Goal: Ask a question

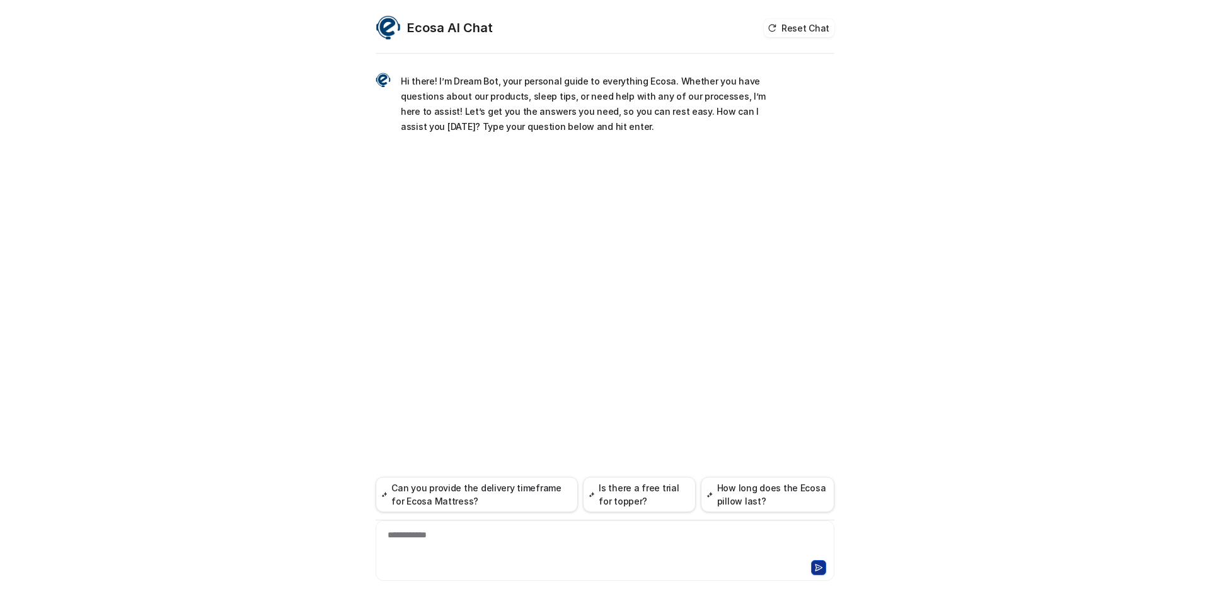
drag, startPoint x: 468, startPoint y: 541, endPoint x: 472, endPoint y: 546, distance: 6.7
click at [468, 542] on div "**********" at bounding box center [605, 542] width 453 height 29
paste div
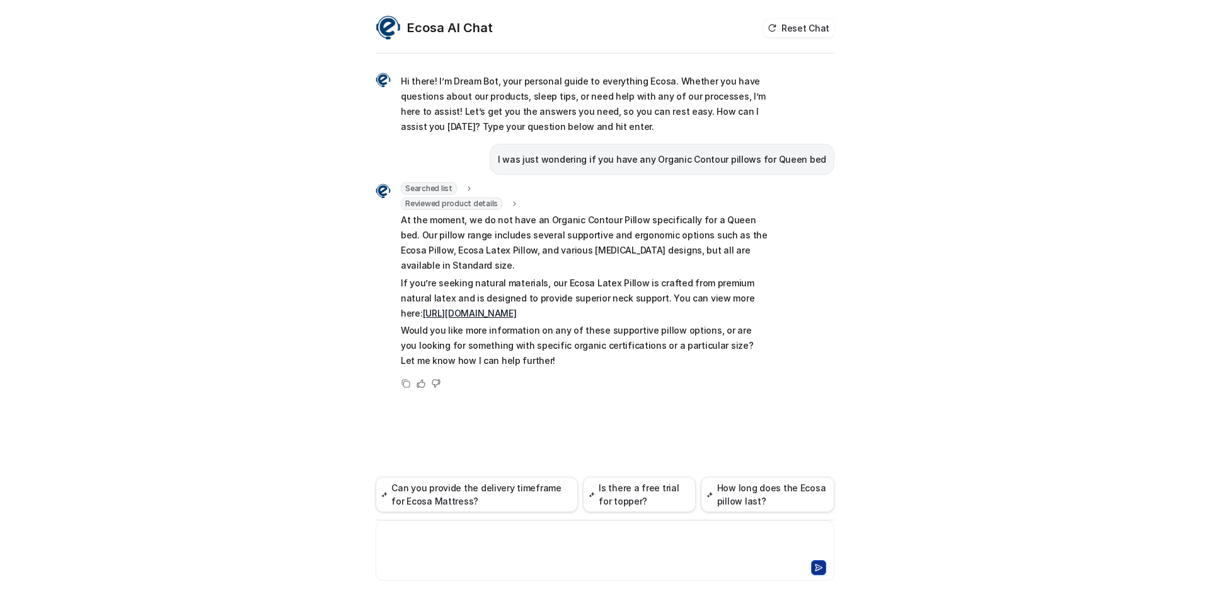
click at [586, 540] on div at bounding box center [605, 542] width 453 height 29
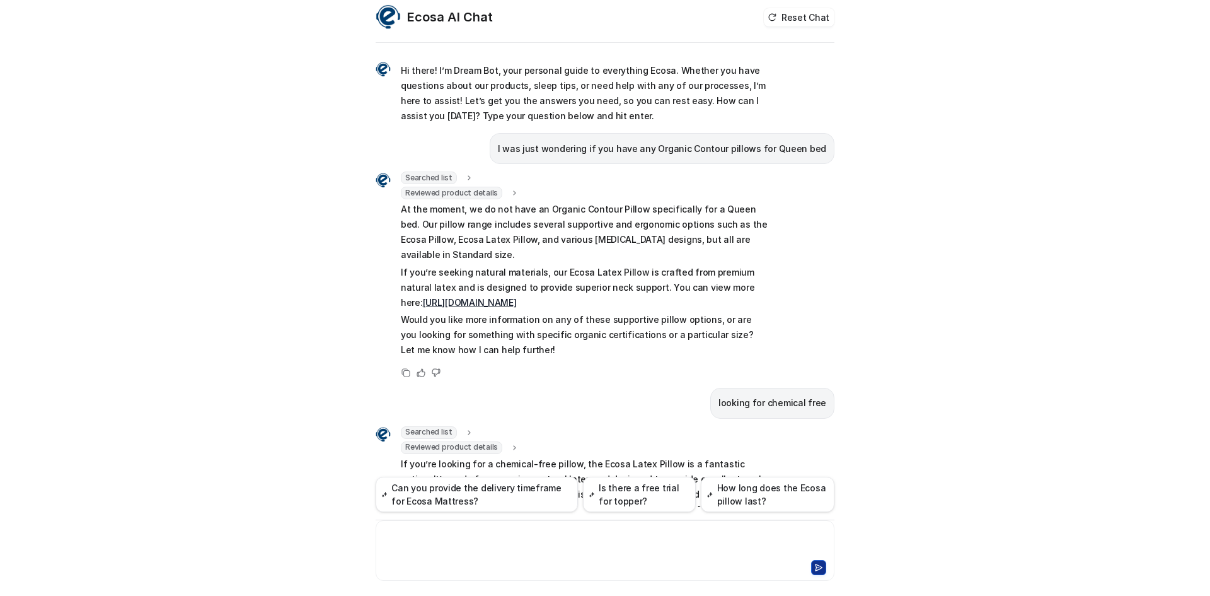
scroll to position [112, 0]
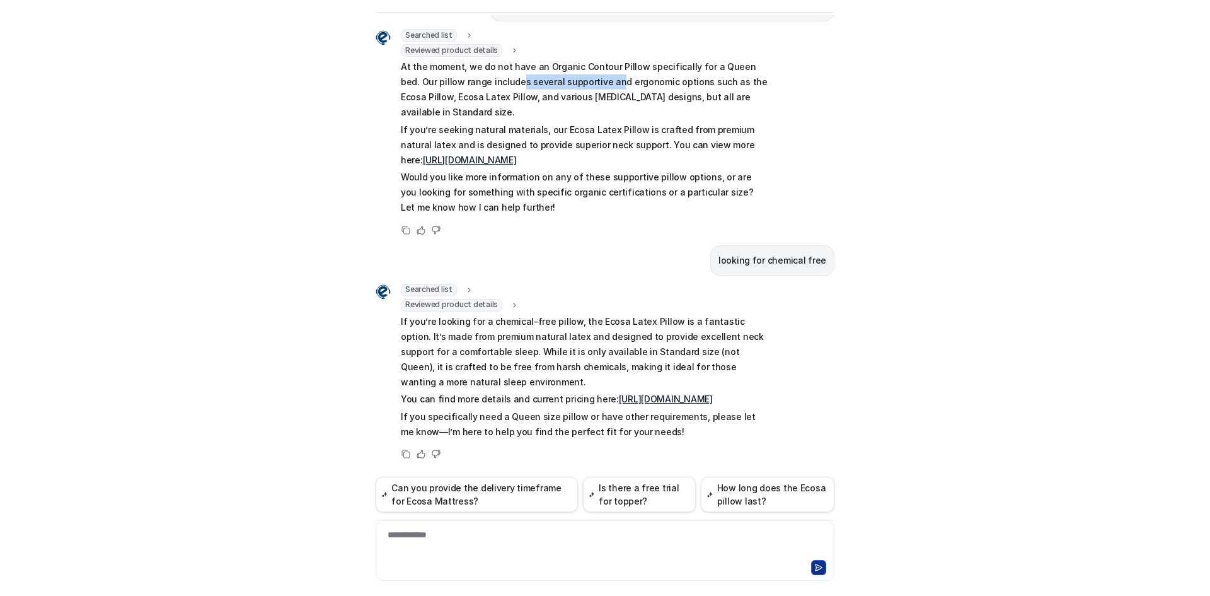
drag, startPoint x: 475, startPoint y: 81, endPoint x: 589, endPoint y: 88, distance: 113.7
click at [572, 88] on p "At the moment, we do not have an Organic Contour Pillow specifically for a Quee…" at bounding box center [585, 89] width 369 height 61
click at [617, 86] on p "At the moment, we do not have an Organic Contour Pillow specifically for a Quee…" at bounding box center [585, 89] width 369 height 61
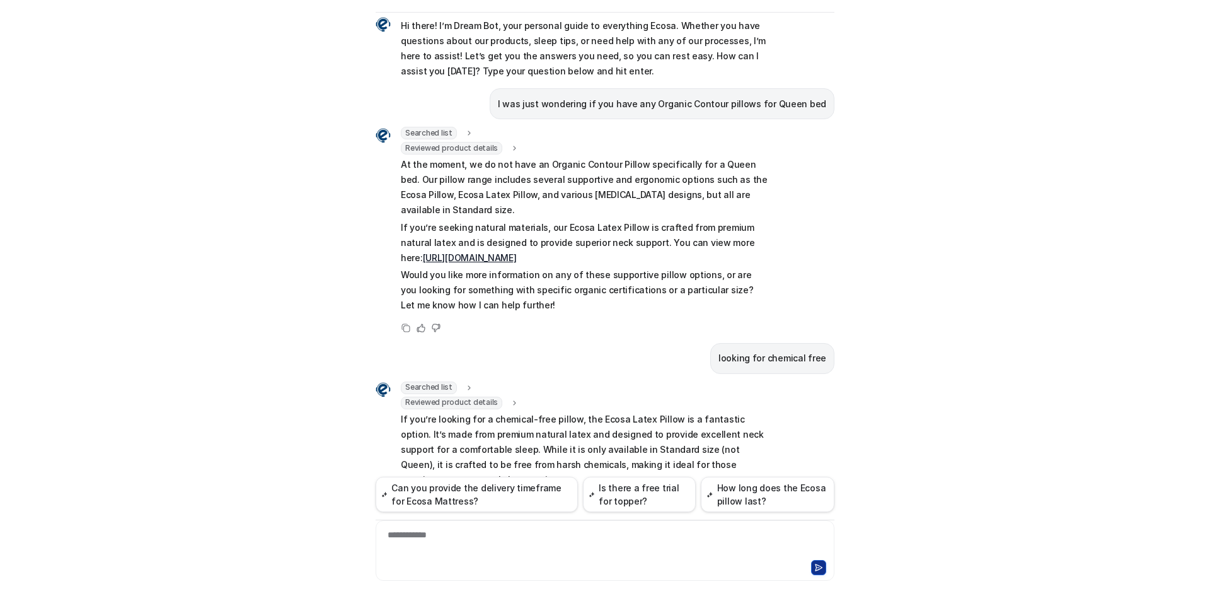
scroll to position [0, 0]
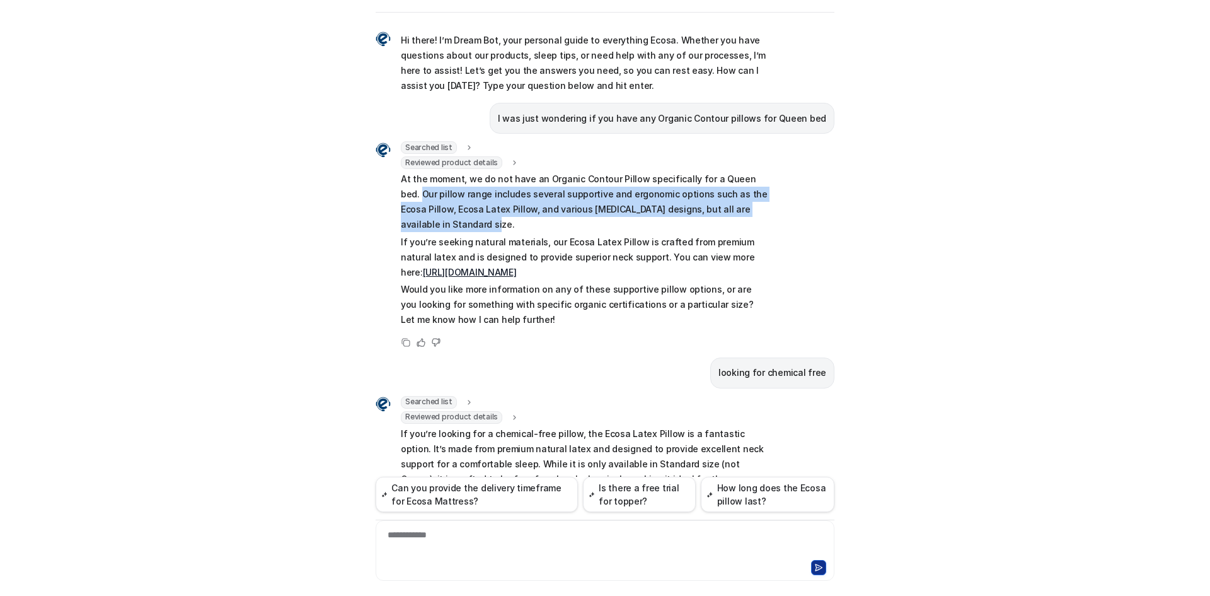
drag, startPoint x: 750, startPoint y: 176, endPoint x: 775, endPoint y: 209, distance: 41.0
click at [775, 209] on div "Searched list url : "[URL][DOMAIN_NAME]" required_fields : "id,title" Reviewed …" at bounding box center [605, 245] width 459 height 209
copy p "Our pillow range includes several supportive and ergonomic options such as the …"
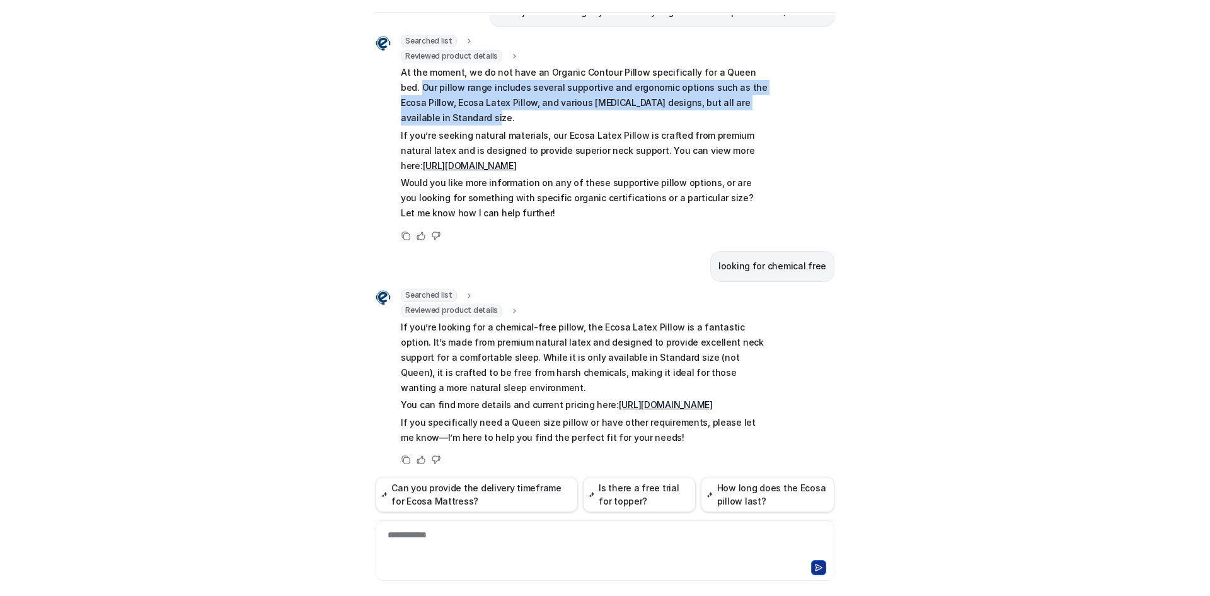
scroll to position [112, 0]
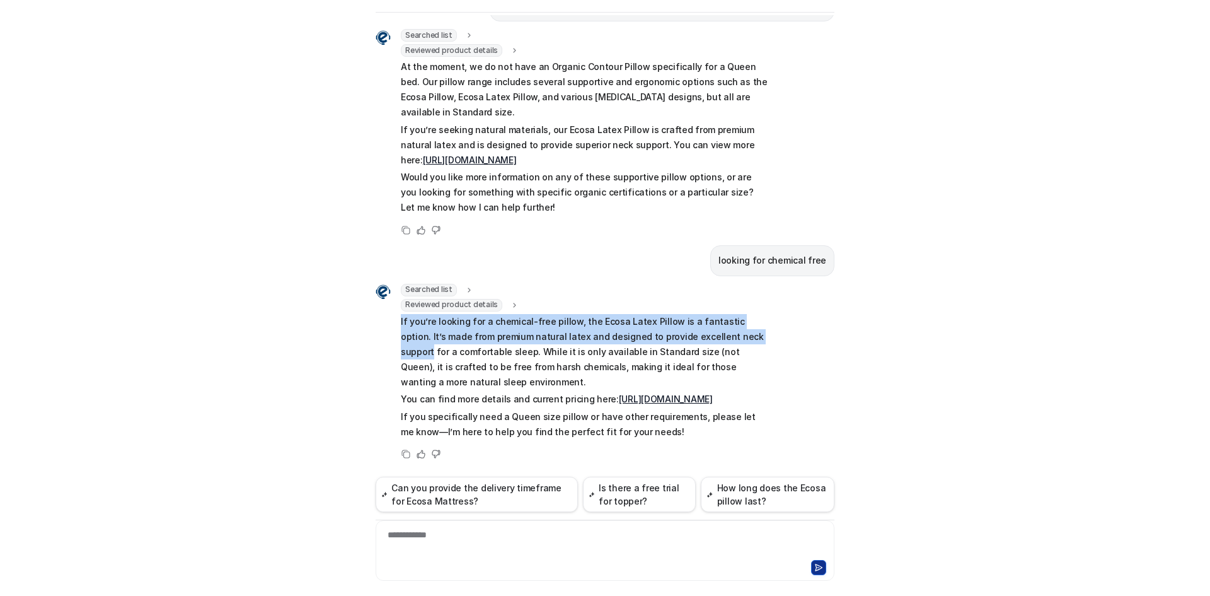
drag, startPoint x: 395, startPoint y: 310, endPoint x: 724, endPoint y: 322, distance: 328.7
click at [724, 322] on p "If you’re looking for a chemical-free pillow, the Ecosa Latex Pillow is a fanta…" at bounding box center [585, 352] width 369 height 76
copy p "If you’re looking for a chemical-free pillow, the Ecosa Latex Pillow is a fanta…"
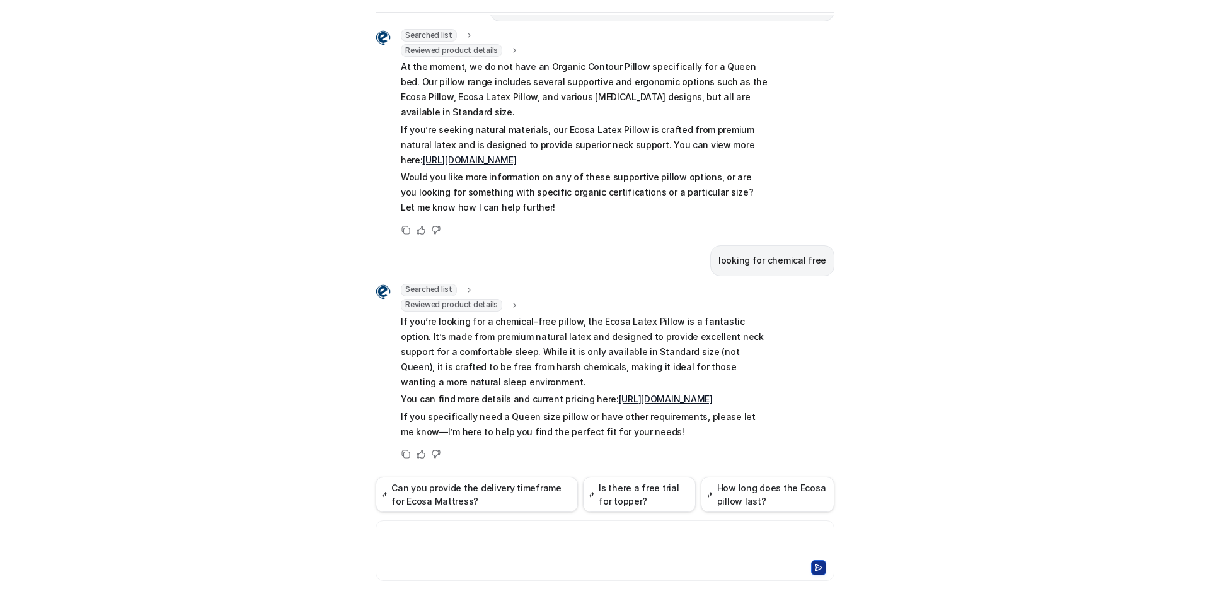
click at [557, 545] on div at bounding box center [605, 542] width 453 height 29
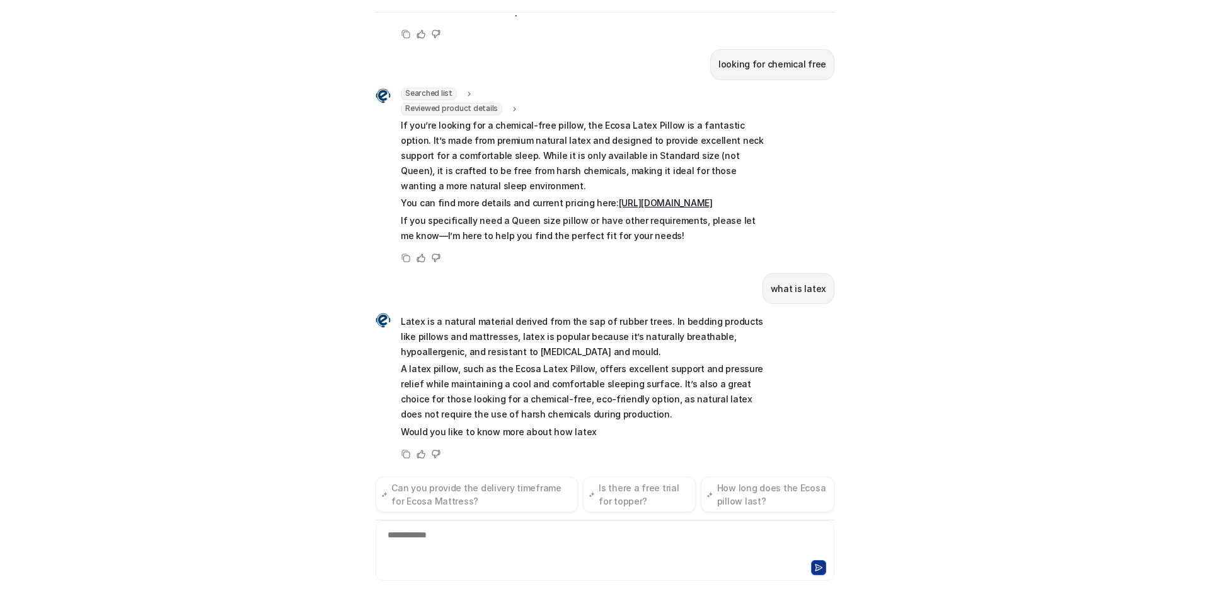
scroll to position [323, 0]
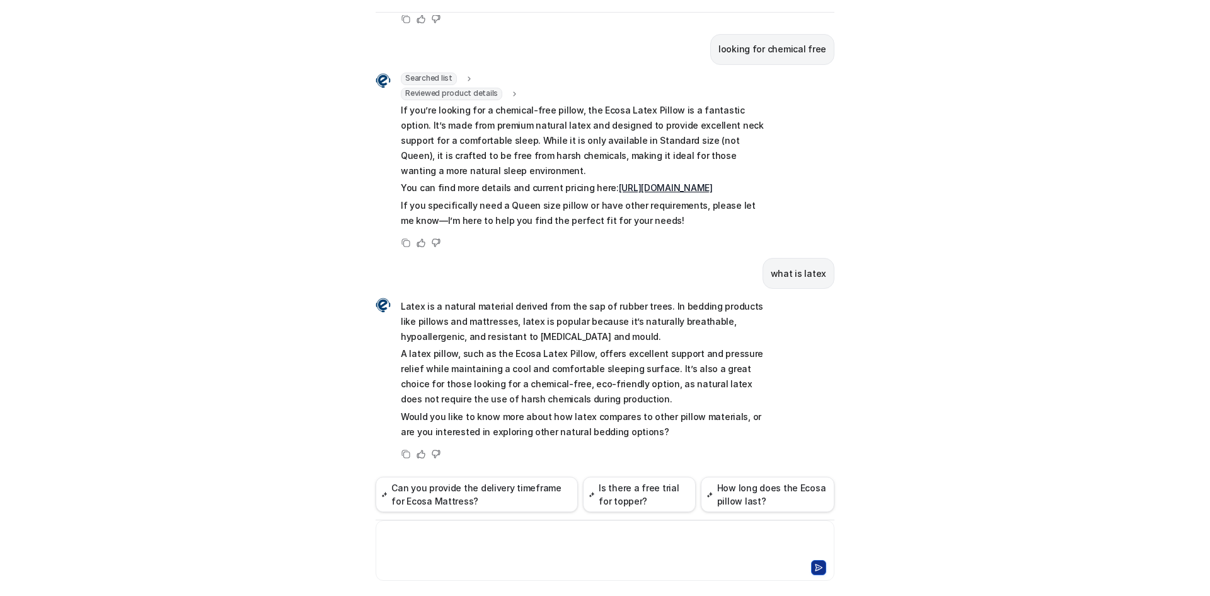
click at [448, 308] on p "Latex is a natural material derived from the sap of rubber trees. In bedding pr…" at bounding box center [585, 321] width 369 height 45
drag, startPoint x: 649, startPoint y: 307, endPoint x: 384, endPoint y: 309, distance: 264.8
click at [384, 309] on div "Latex is a natural material derived from the sap of rubber trees. In bedding pr…" at bounding box center [573, 368] width 394 height 145
copy div "Latex is a natural material derived from the sap of rubber trees."
click at [685, 334] on p "Latex is a natural material derived from the sap of rubber trees. In bedding pr…" at bounding box center [585, 321] width 369 height 45
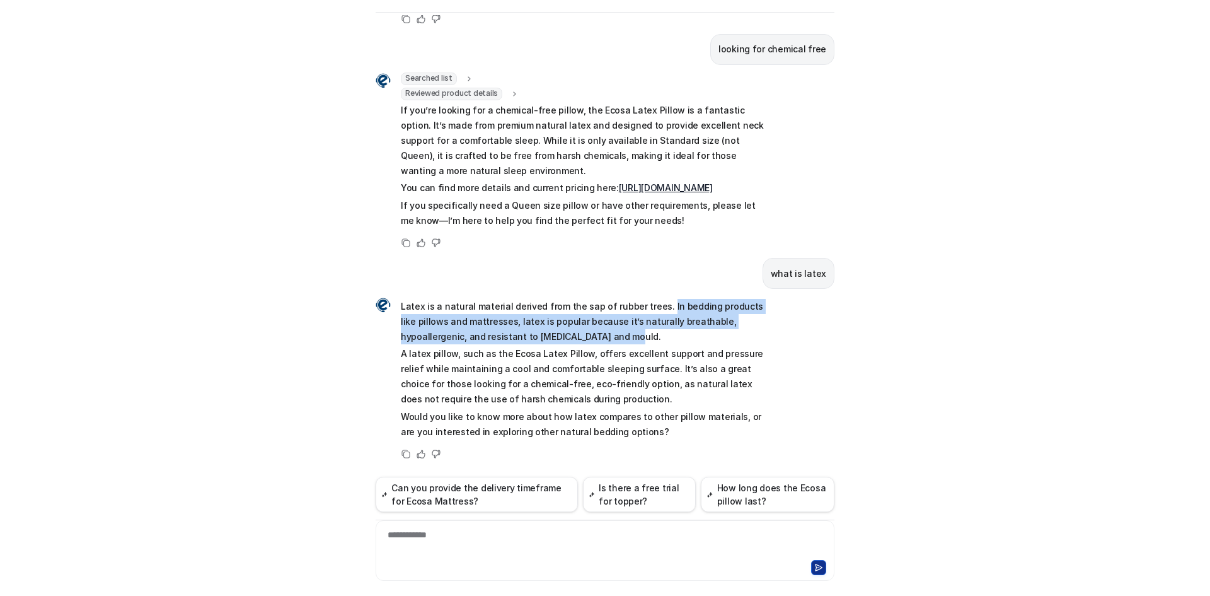
drag, startPoint x: 651, startPoint y: 305, endPoint x: 664, endPoint y: 334, distance: 31.9
click at [664, 334] on p "Latex is a natural material derived from the sap of rubber trees. In bedding pr…" at bounding box center [585, 321] width 369 height 45
copy p "In bedding products like pillows and mattresses, latex is popular because it’s …"
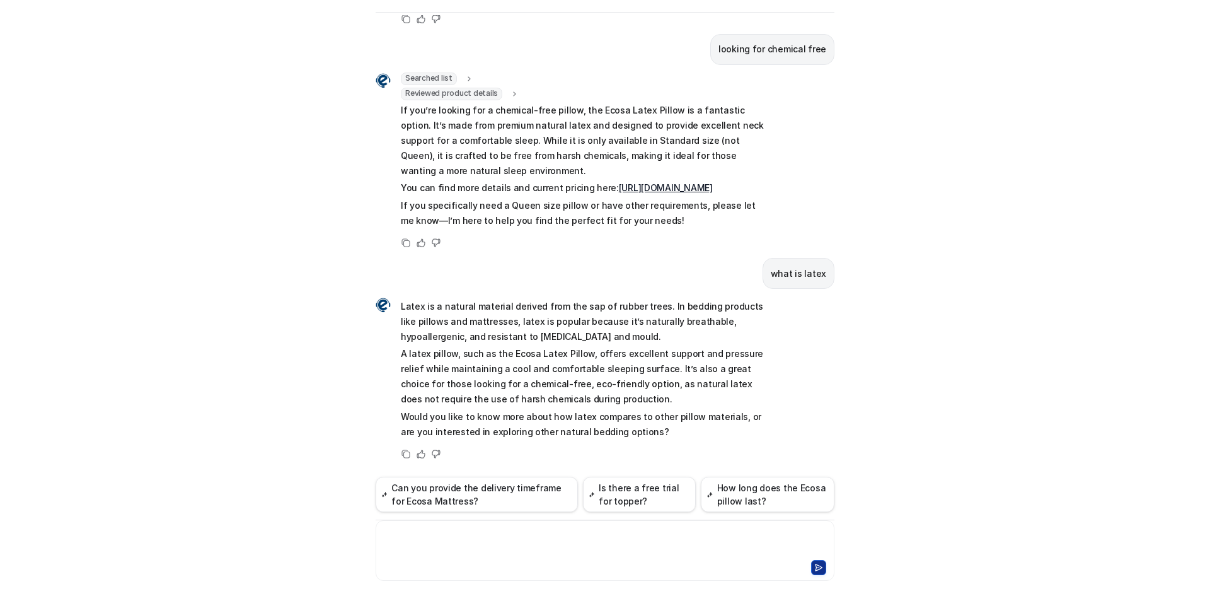
drag, startPoint x: 492, startPoint y: 542, endPoint x: 479, endPoint y: 540, distance: 12.7
click at [487, 542] on div at bounding box center [605, 542] width 453 height 29
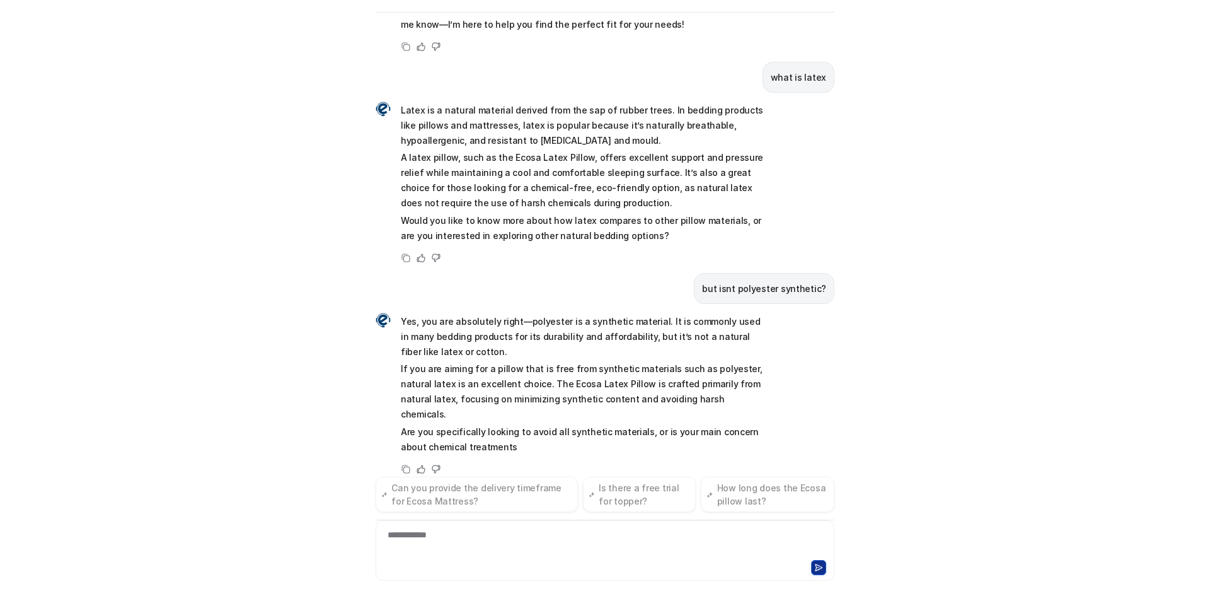
scroll to position [535, 0]
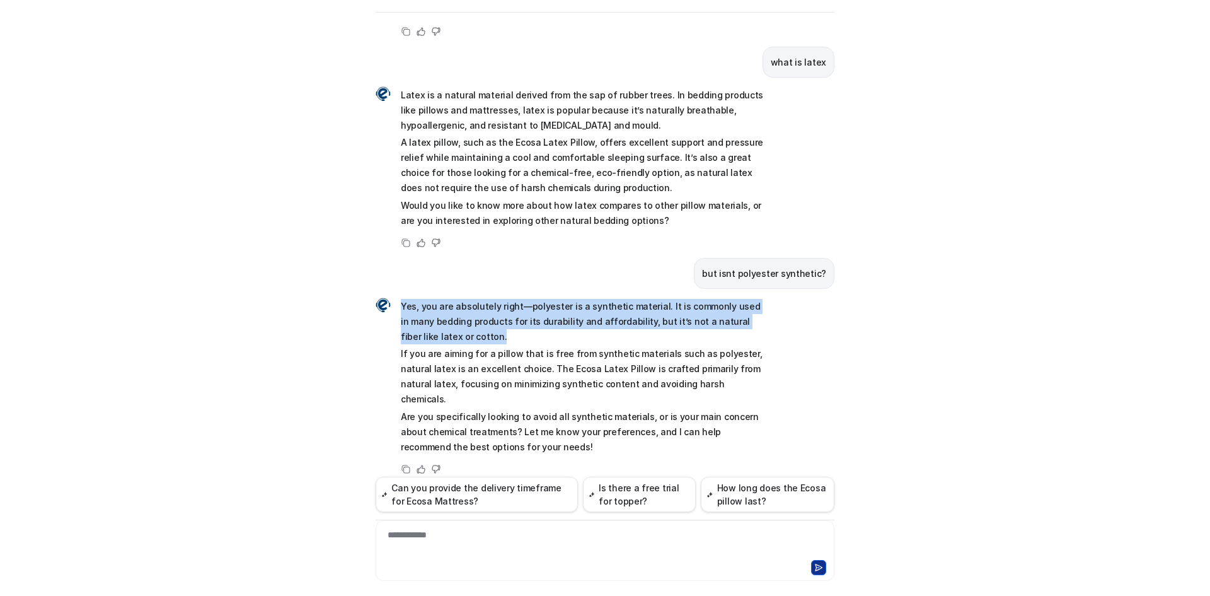
drag, startPoint x: 522, startPoint y: 334, endPoint x: 393, endPoint y: 308, distance: 131.1
click at [393, 308] on div "Yes, you are absolutely right—polyester is a synthetic material. It is commonly…" at bounding box center [573, 376] width 394 height 160
copy p "Yes, you are absolutely right—polyester is a synthetic material. It is commonly…"
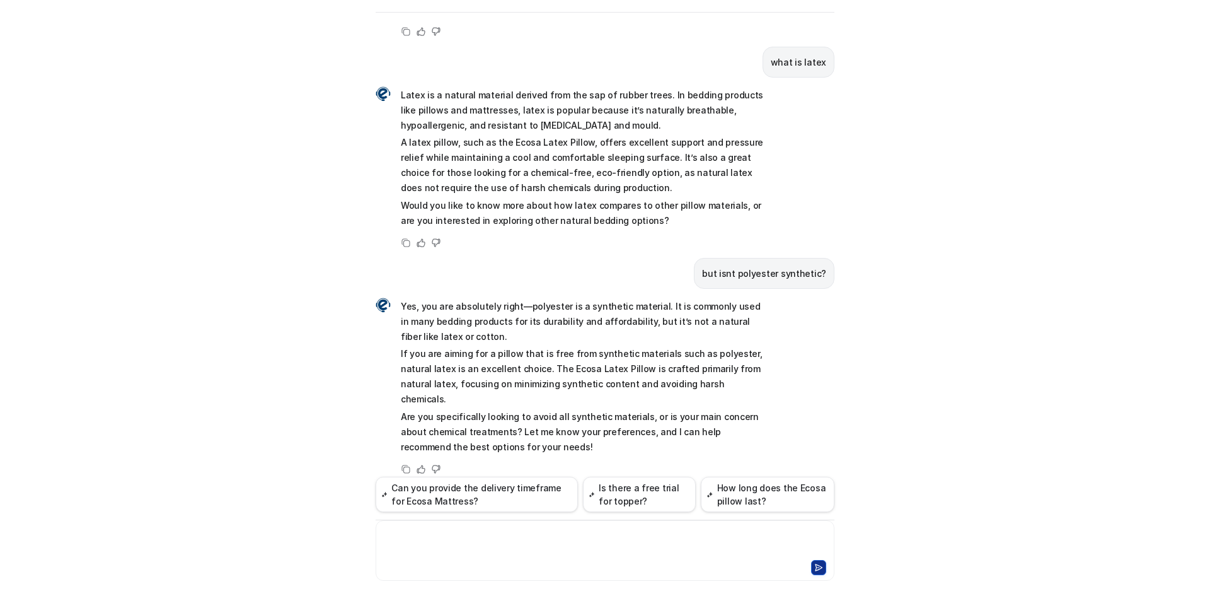
click at [451, 533] on div at bounding box center [605, 542] width 453 height 29
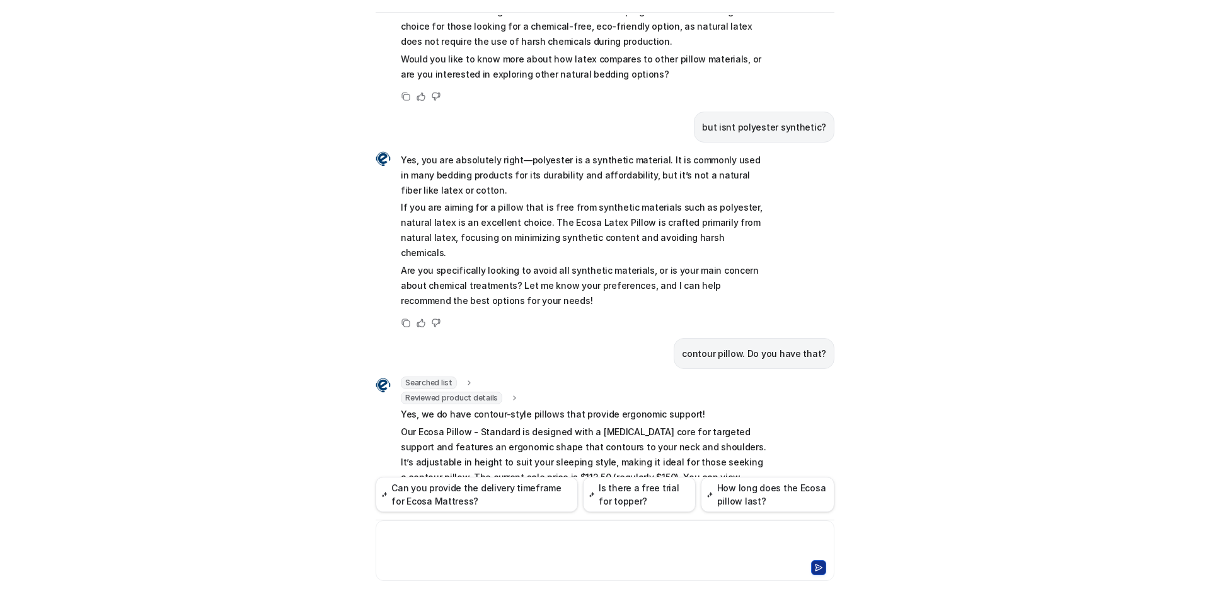
scroll to position [821, 0]
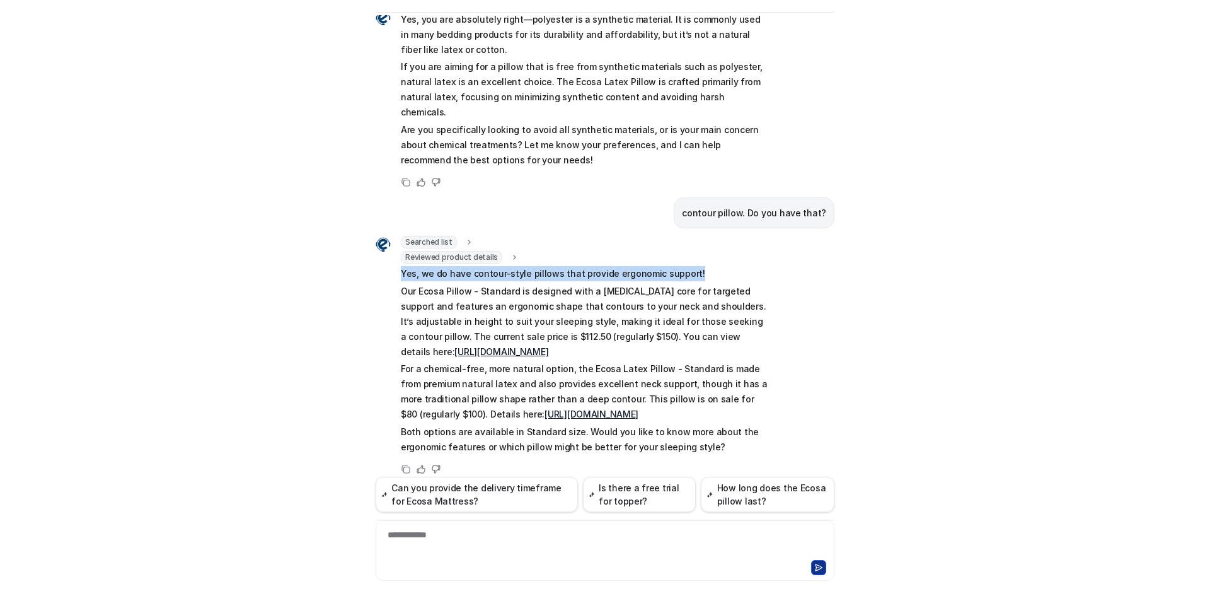
drag, startPoint x: 704, startPoint y: 253, endPoint x: 395, endPoint y: 263, distance: 309.1
click at [401, 266] on p "Yes, we do have contour-style pillows that provide ergonomic support!" at bounding box center [585, 273] width 369 height 15
click at [395, 260] on div "Searched list url : "[URL][DOMAIN_NAME]" required_fields : "id,title" Reviewed …" at bounding box center [573, 346] width 394 height 221
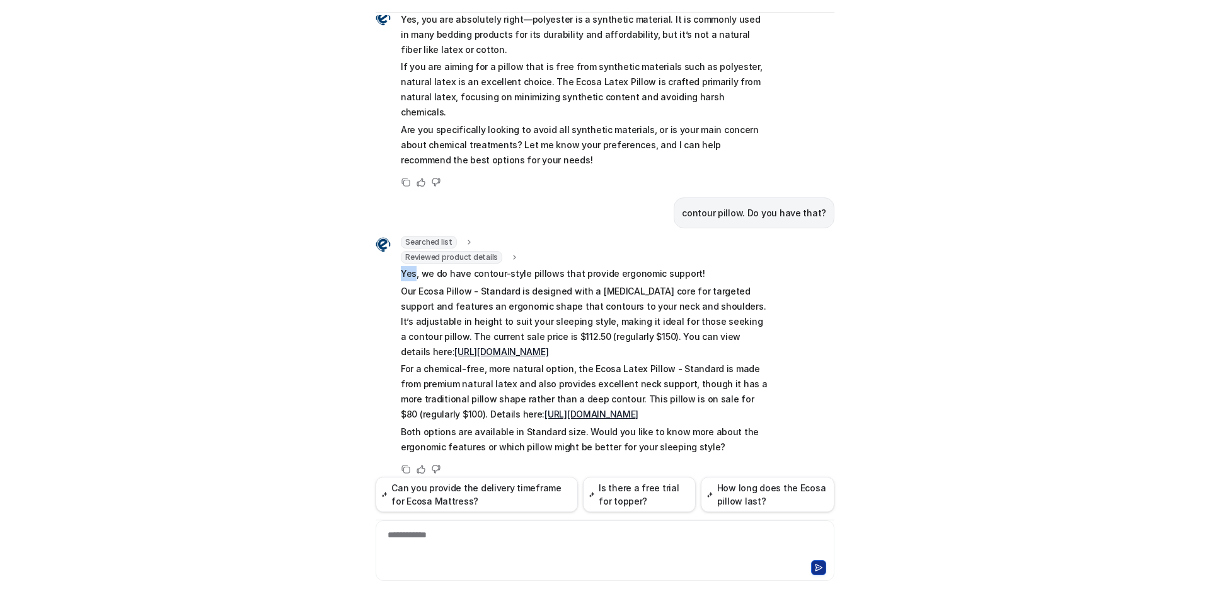
click at [394, 260] on div "Searched list url : "[URL][DOMAIN_NAME]" required_fields : "id,title" Reviewed …" at bounding box center [573, 346] width 394 height 221
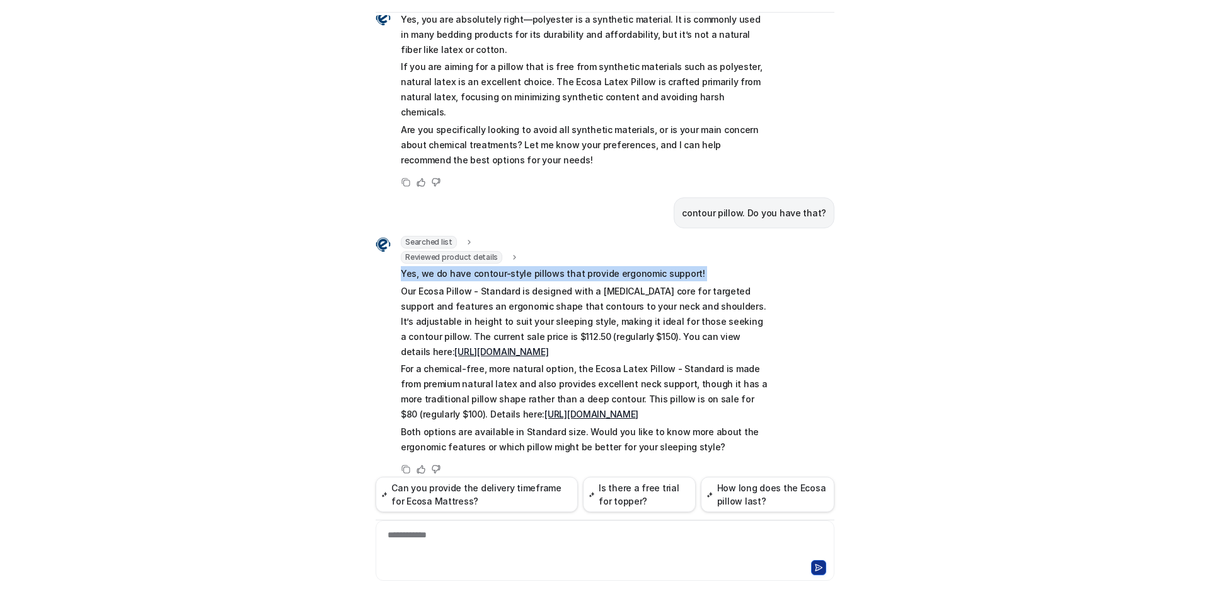
drag, startPoint x: 430, startPoint y: 263, endPoint x: 475, endPoint y: 264, distance: 45.4
click at [475, 264] on div "Searched list url : "[URL][DOMAIN_NAME]" required_fields : "id,title" Reviewed …" at bounding box center [573, 346] width 394 height 221
click at [651, 266] on p "Yes, we do have contour-style pillows that provide ergonomic support!" at bounding box center [585, 273] width 369 height 15
drag, startPoint x: 678, startPoint y: 258, endPoint x: 396, endPoint y: 264, distance: 282.5
click at [401, 266] on p "Yes, we do have contour-style pillows that provide ergonomic support!" at bounding box center [585, 273] width 369 height 15
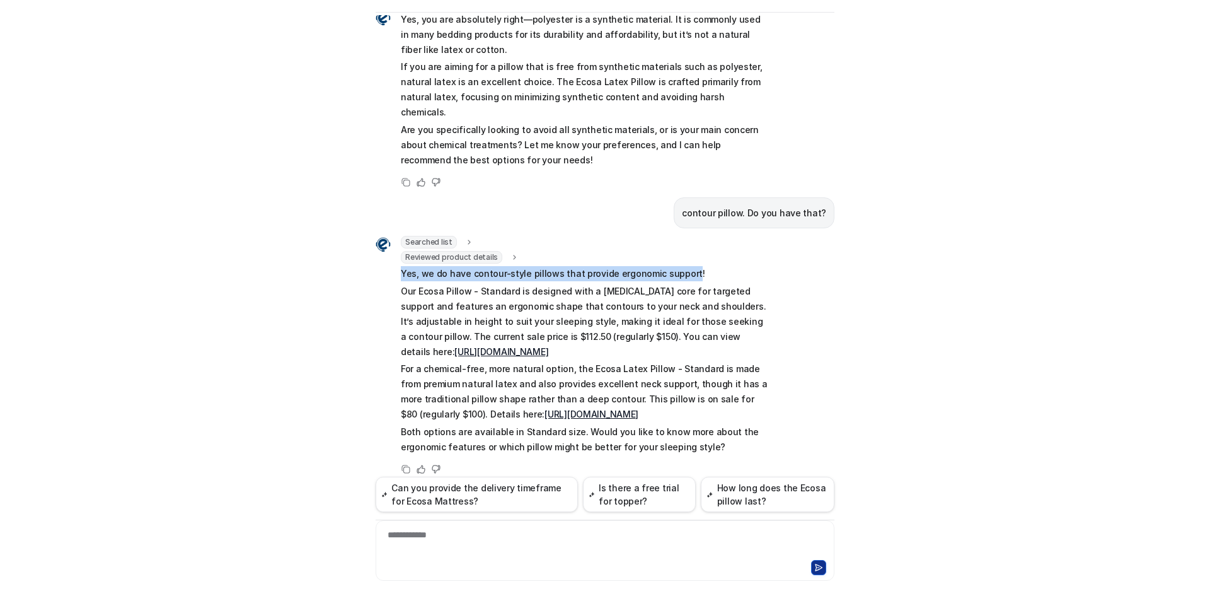
copy p "Yes, we do have contour-style pillows that provide ergonomic support"
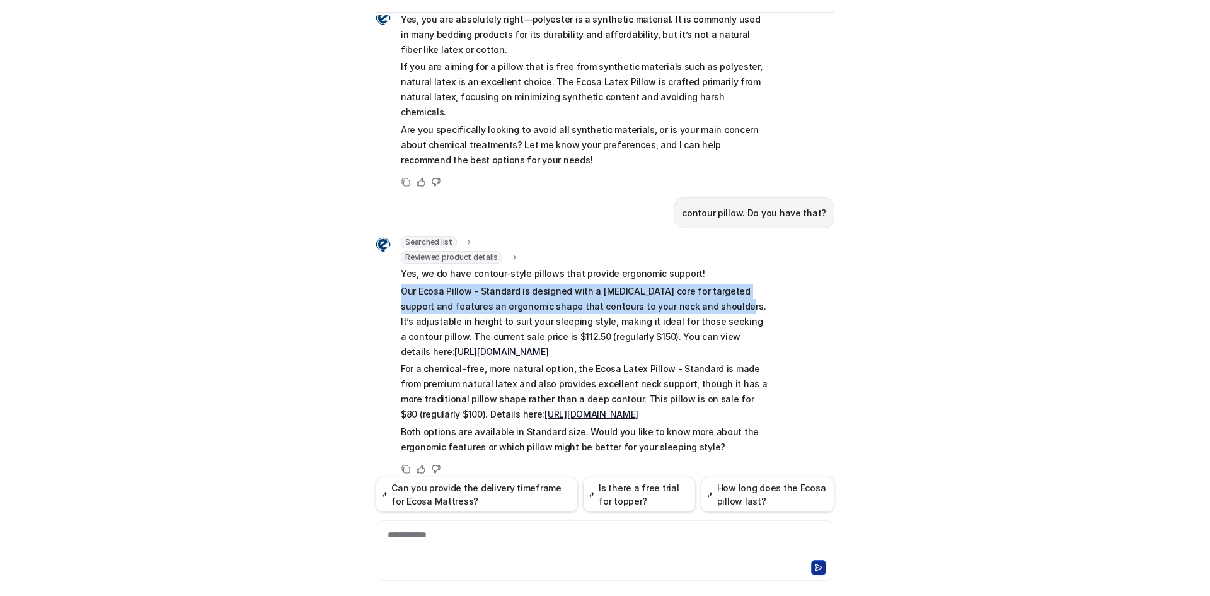
drag, startPoint x: 685, startPoint y: 291, endPoint x: 391, endPoint y: 279, distance: 294.7
click at [391, 279] on div "Searched list url : "[URL][DOMAIN_NAME]" required_fields : "id,title" Reviewed …" at bounding box center [573, 346] width 394 height 221
copy p "Our Ecosa Pillow - Standard is designed with a [MEDICAL_DATA] core for targeted…"
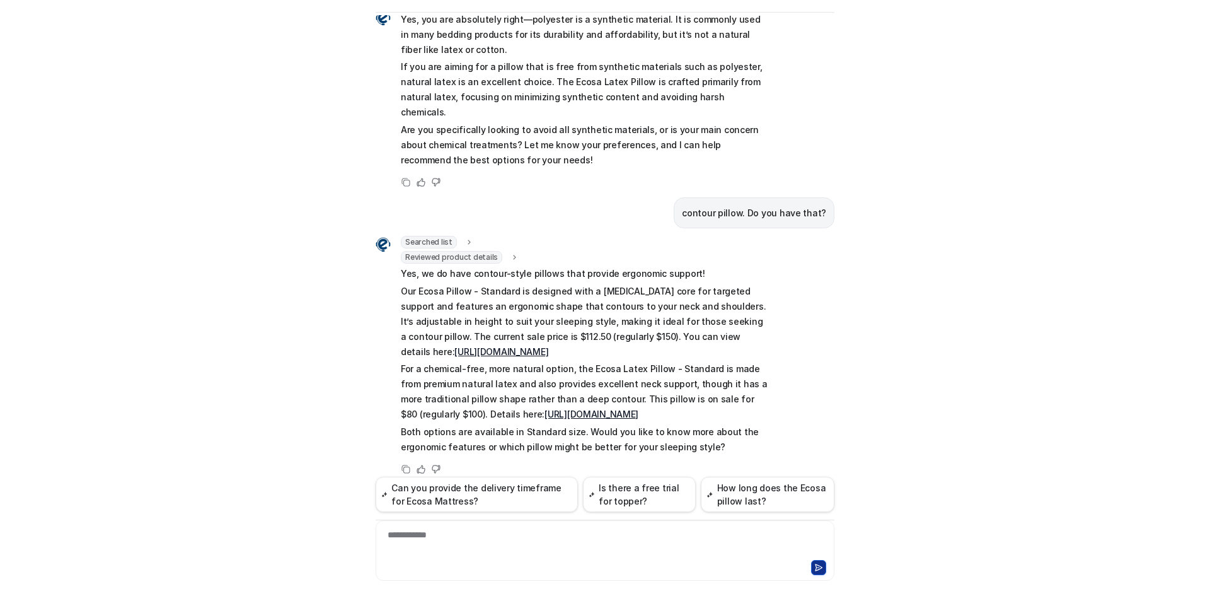
click at [530, 560] on div at bounding box center [605, 566] width 453 height 18
click at [520, 554] on div "**********" at bounding box center [605, 542] width 453 height 29
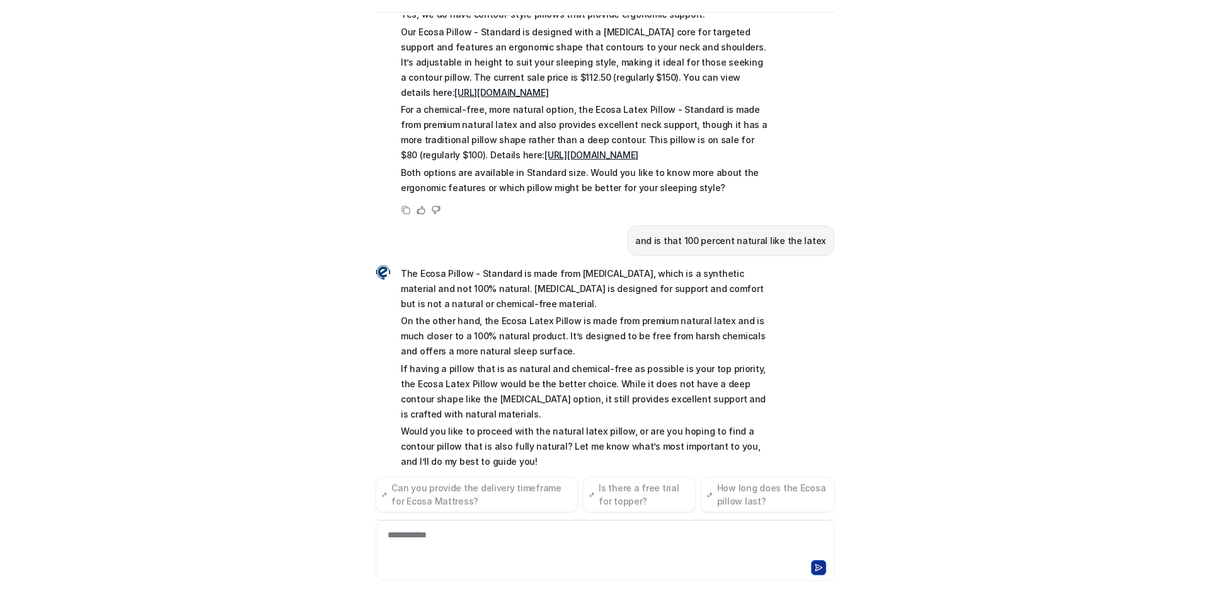
scroll to position [1096, 0]
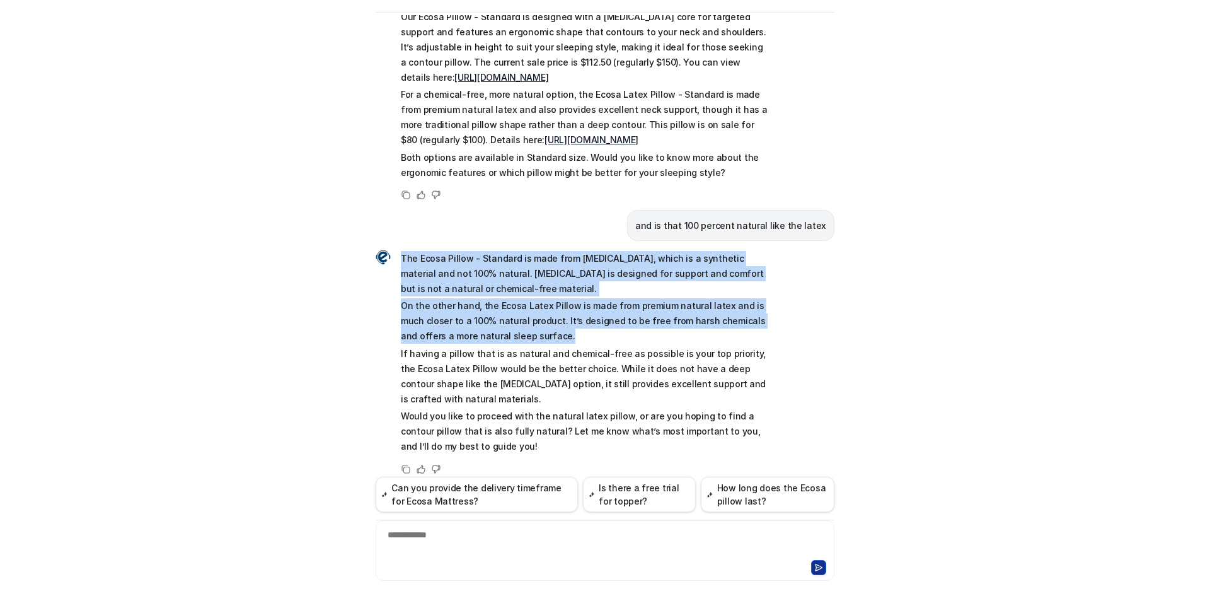
drag, startPoint x: 535, startPoint y: 323, endPoint x: 394, endPoint y: 247, distance: 159.9
click at [394, 248] on div "The Ecosa Pillow - Standard is made from [MEDICAL_DATA], which is a synthetic m…" at bounding box center [573, 352] width 394 height 208
copy span "The Ecosa Pillow - Standard is made from [MEDICAL_DATA], which is a synthetic m…"
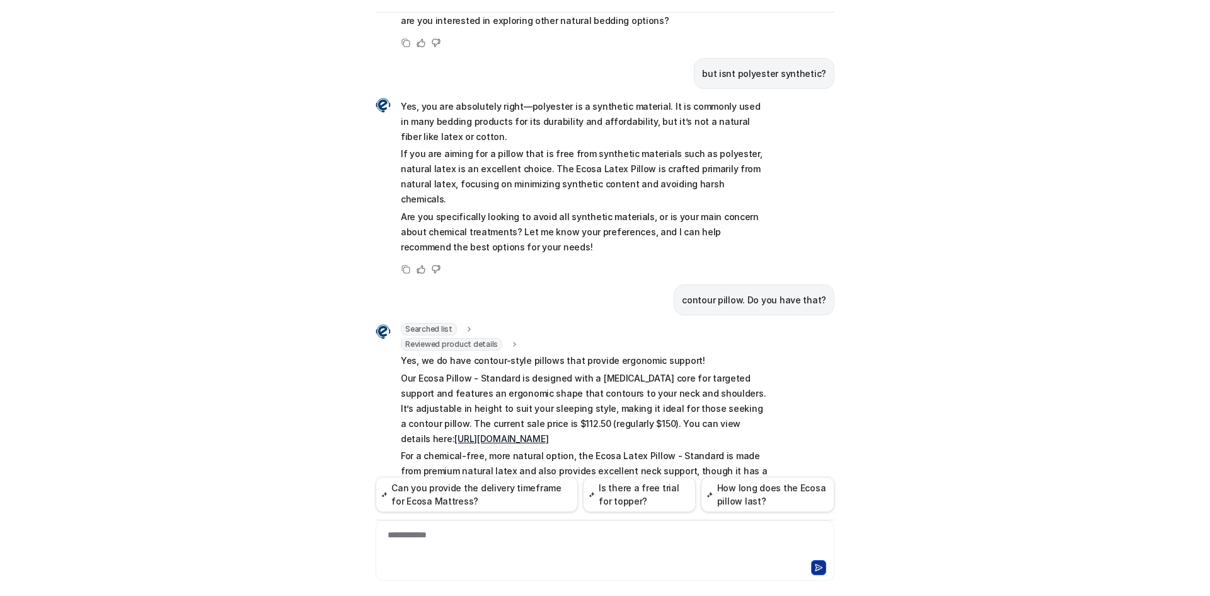
scroll to position [654, 0]
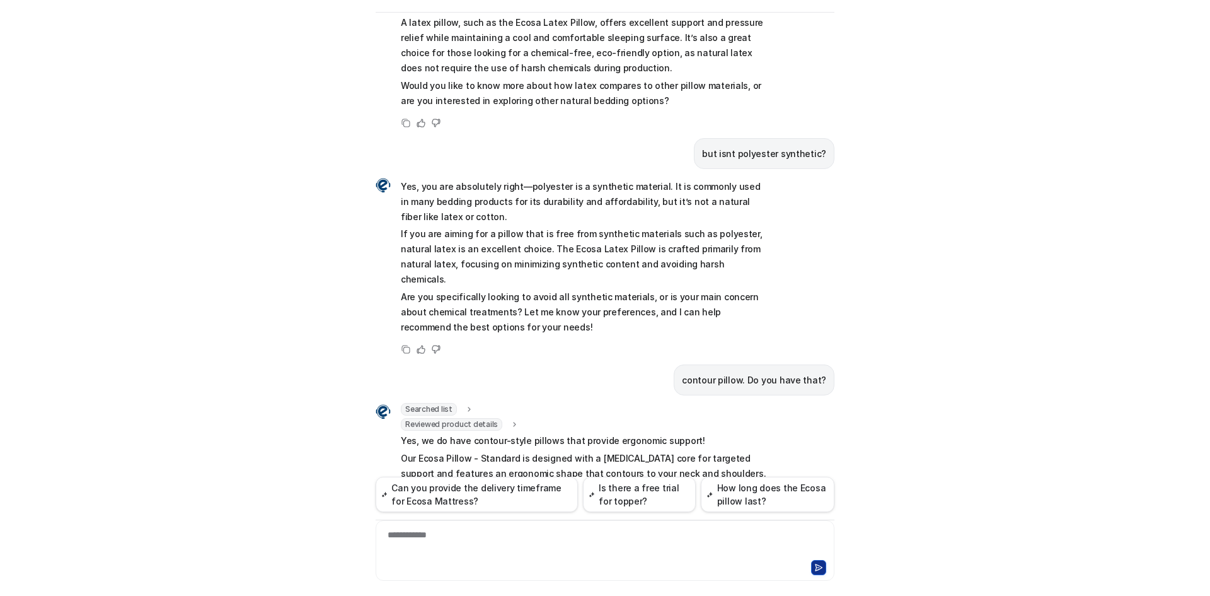
click at [542, 554] on div "**********" at bounding box center [605, 542] width 453 height 29
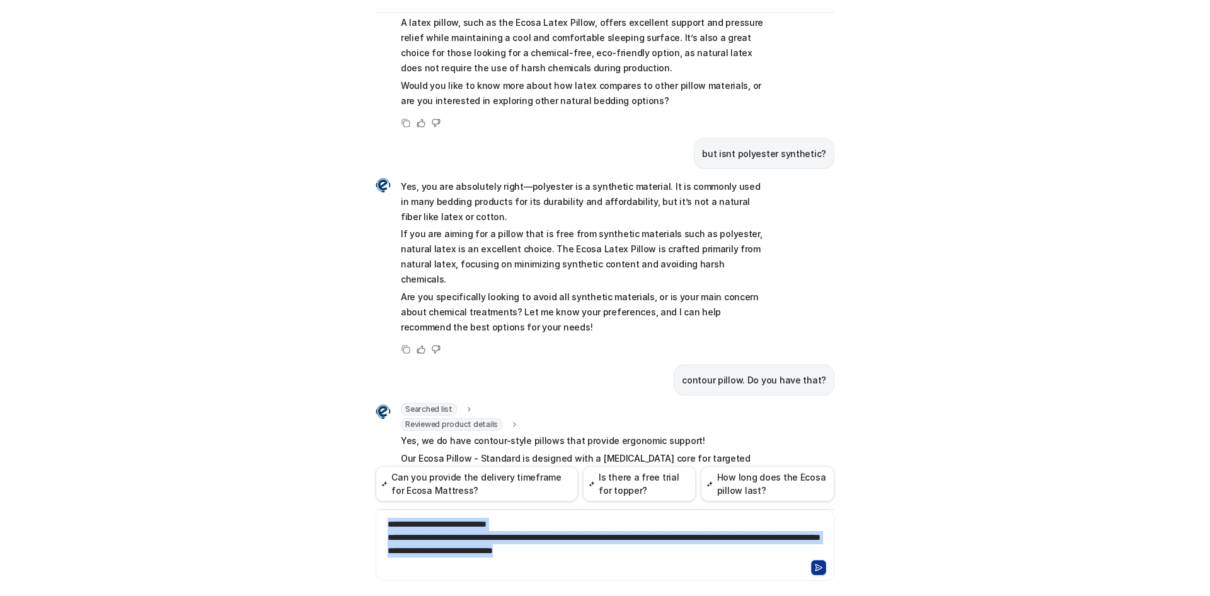
drag, startPoint x: 685, startPoint y: 555, endPoint x: 187, endPoint y: 484, distance: 503.1
click at [196, 508] on div "Ecosa AI Chat Reset Chat Hi there! I’m Dream Bot, your personal guide to everyt…" at bounding box center [605, 298] width 1210 height 596
